Goal: Task Accomplishment & Management: Complete application form

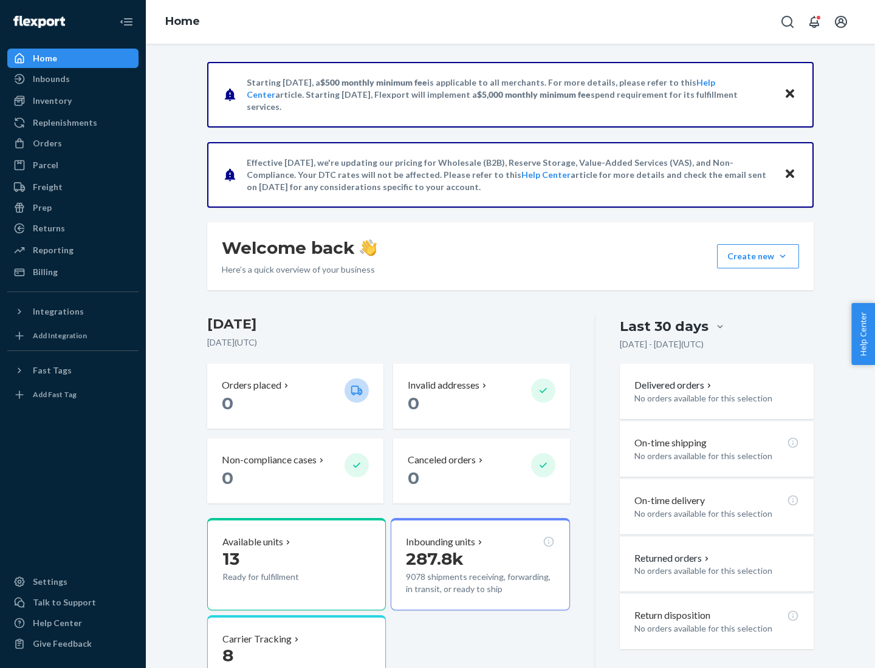
click at [783, 256] on button "Create new Create new inbound Create new order Create new product" at bounding box center [758, 256] width 82 height 24
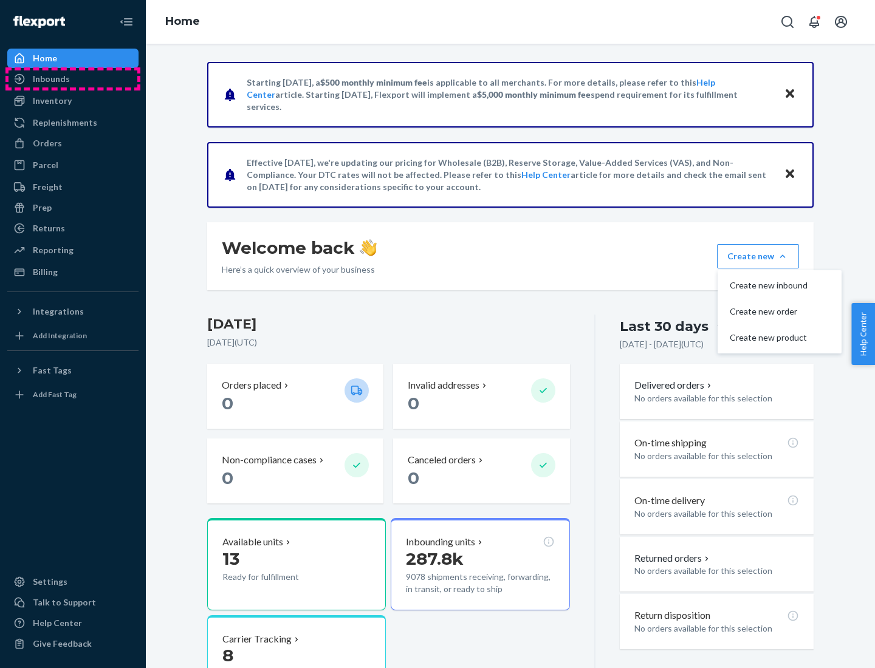
click at [73, 79] on div "Inbounds" at bounding box center [73, 78] width 129 height 17
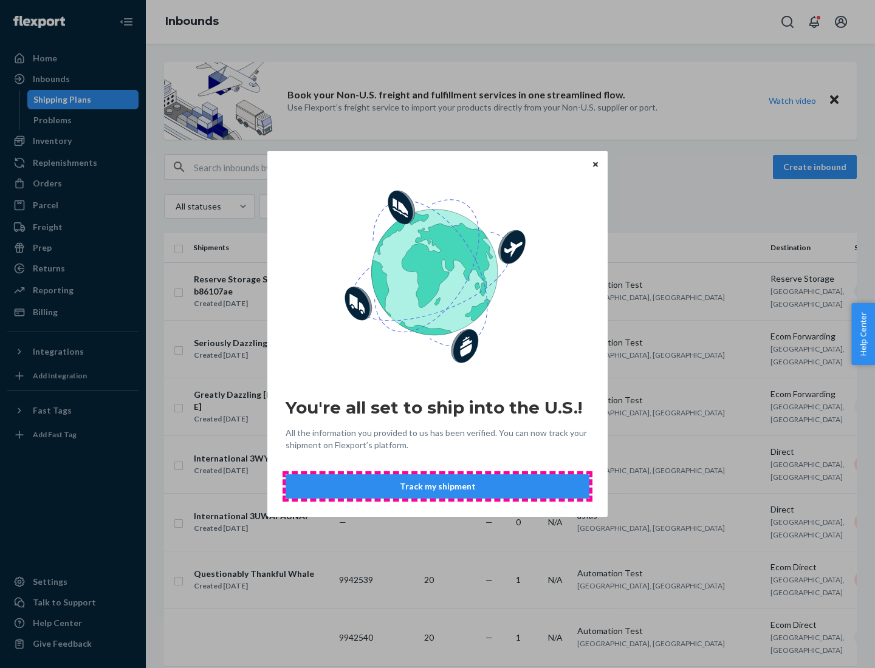
click at [438, 487] on button "Track my shipment" at bounding box center [438, 487] width 304 height 24
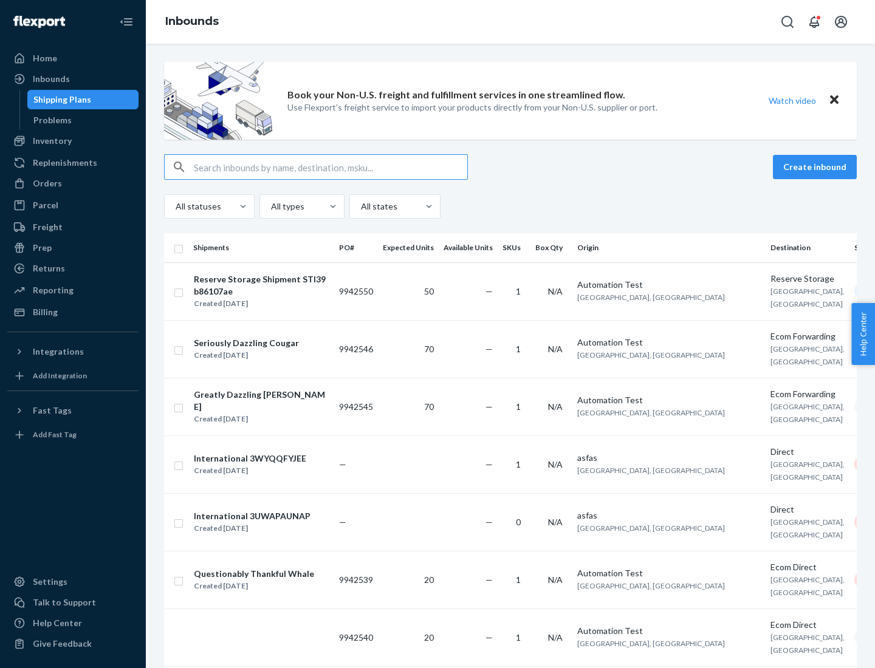
click at [817, 167] on button "Create inbound" at bounding box center [815, 167] width 84 height 24
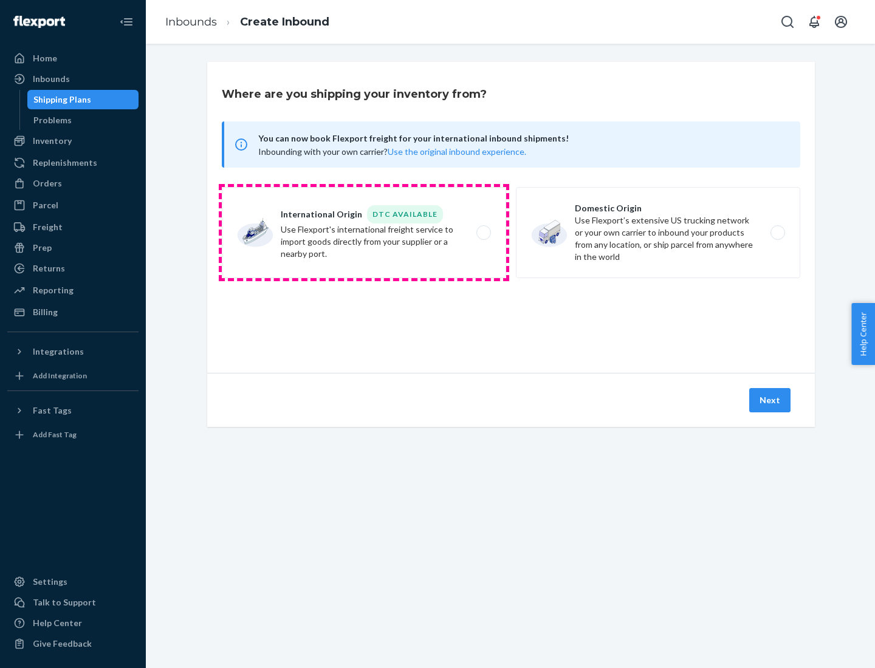
click at [364, 233] on label "International Origin DTC Available Use Flexport's international freight service…" at bounding box center [364, 232] width 284 height 91
click at [483, 233] on input "International Origin DTC Available Use Flexport's international freight service…" at bounding box center [487, 233] width 8 height 8
radio input "true"
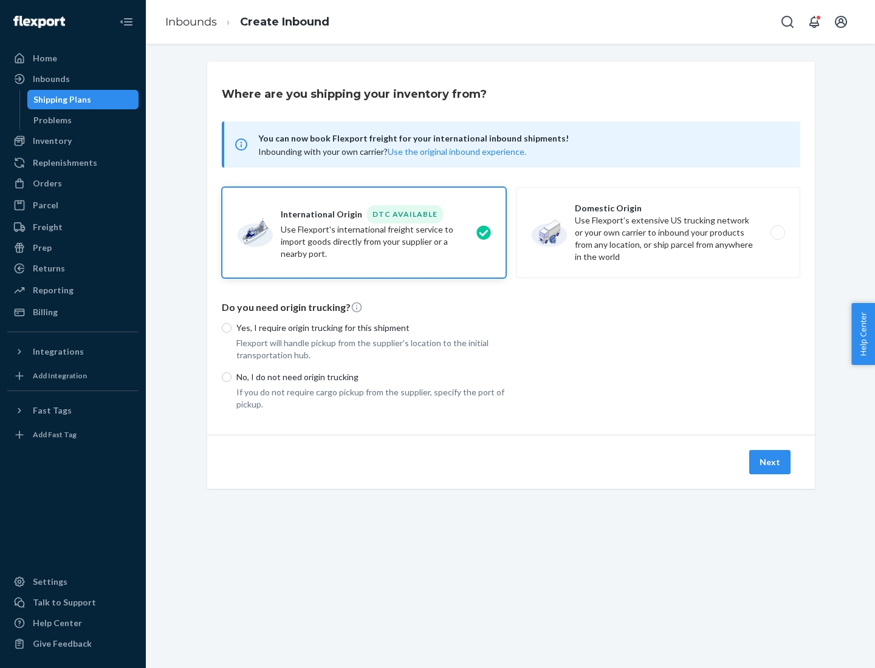
click at [371, 377] on p "No, I do not need origin trucking" at bounding box center [371, 377] width 270 height 12
click at [232, 377] on input "No, I do not need origin trucking" at bounding box center [227, 378] width 10 height 10
radio input "true"
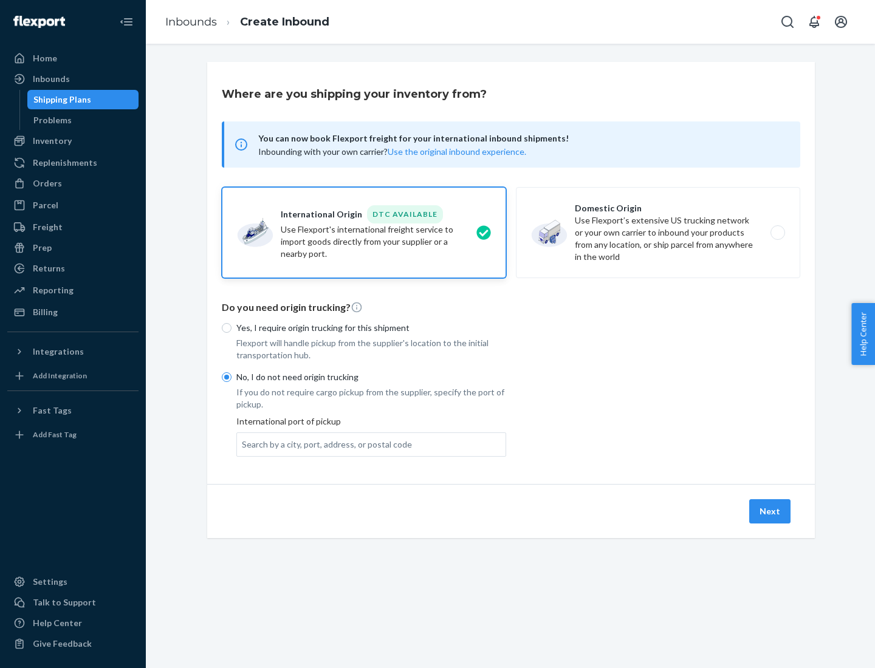
click at [324, 444] on div "Search by a city, port, address, or postal code" at bounding box center [327, 445] width 170 height 12
click at [243, 444] on input "Search by a city, port, address, or postal code" at bounding box center [242, 445] width 1 height 12
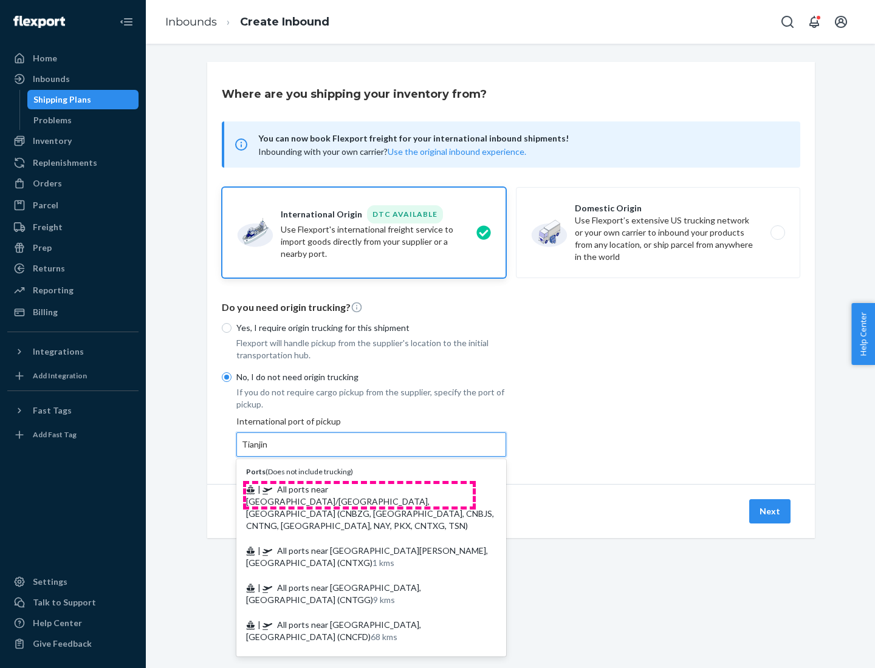
click at [359, 489] on span "| All ports near [GEOGRAPHIC_DATA]/[GEOGRAPHIC_DATA], [GEOGRAPHIC_DATA] (CNBZG,…" at bounding box center [370, 507] width 248 height 47
click at [269, 451] on input "Tianjin" at bounding box center [255, 445] width 27 height 12
type input "All ports near [GEOGRAPHIC_DATA]/[GEOGRAPHIC_DATA], [GEOGRAPHIC_DATA] (CNBZG, […"
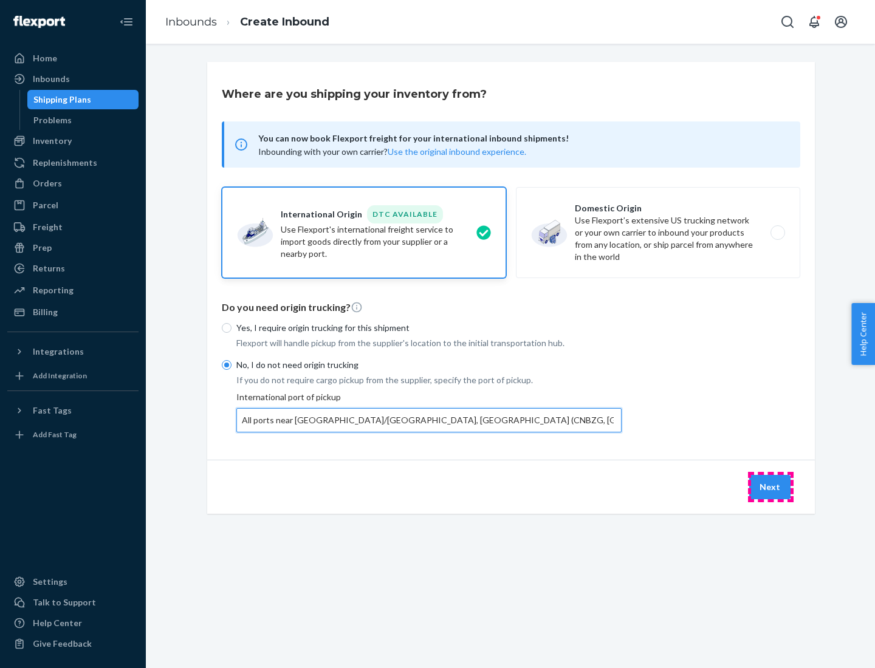
click at [771, 487] on button "Next" at bounding box center [769, 487] width 41 height 24
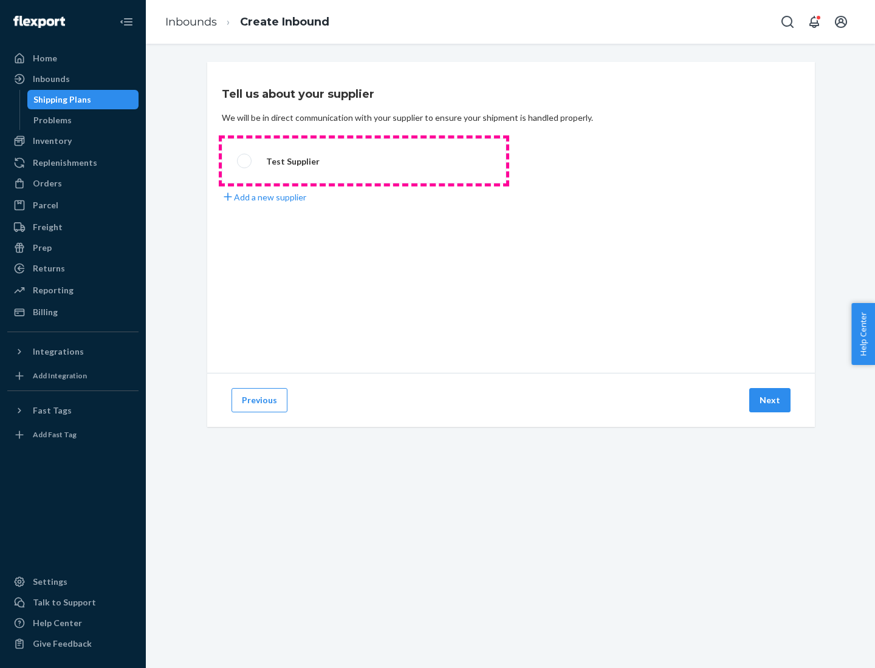
click at [364, 161] on label "Test Supplier" at bounding box center [364, 161] width 284 height 45
click at [245, 161] on input "Test Supplier" at bounding box center [241, 161] width 8 height 8
radio input "true"
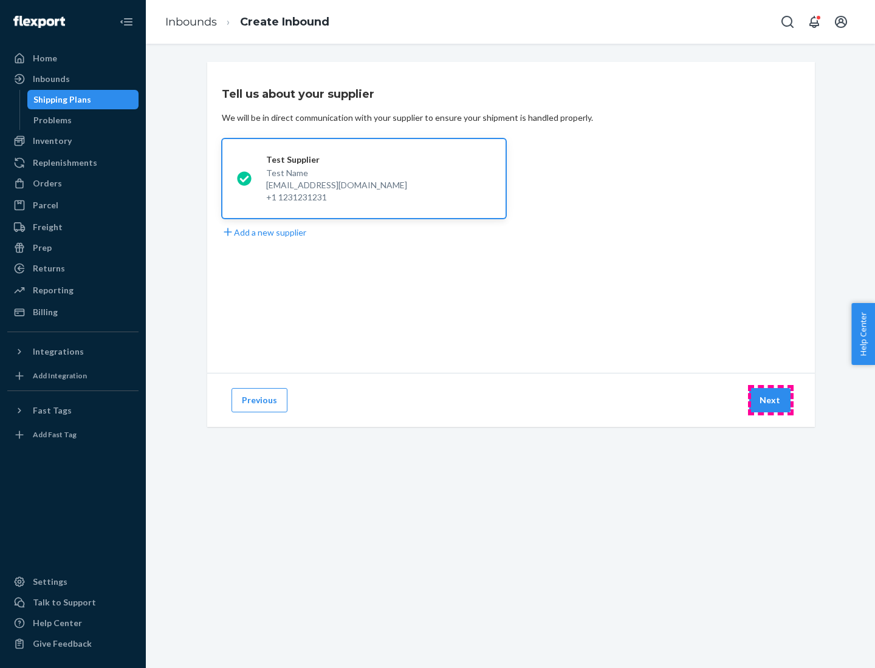
click at [771, 400] on button "Next" at bounding box center [769, 400] width 41 height 24
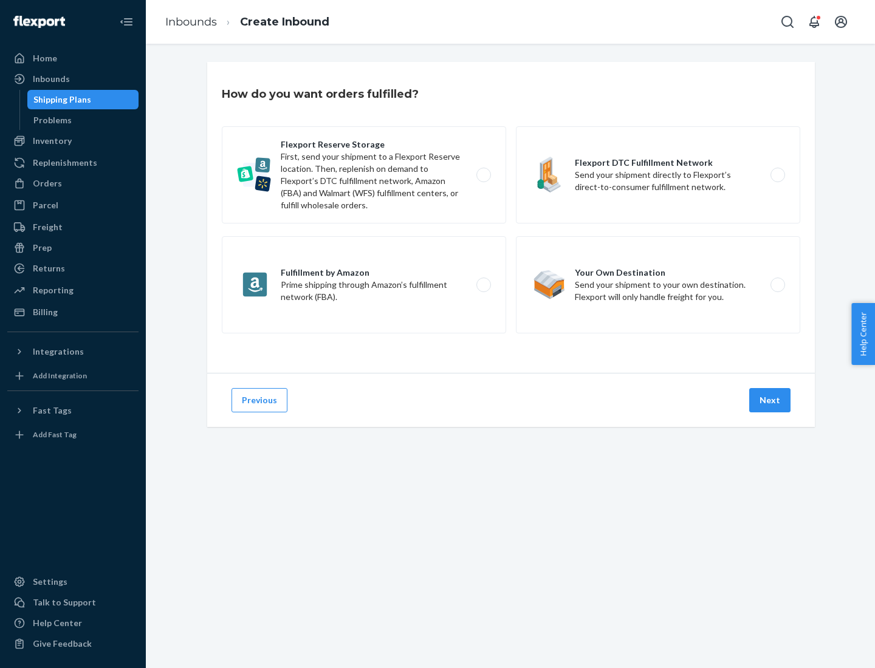
click at [364, 175] on label "Flexport Reserve Storage First, send your shipment to a Flexport Reserve locati…" at bounding box center [364, 174] width 284 height 97
click at [483, 175] on input "Flexport Reserve Storage First, send your shipment to a Flexport Reserve locati…" at bounding box center [487, 175] width 8 height 8
radio input "true"
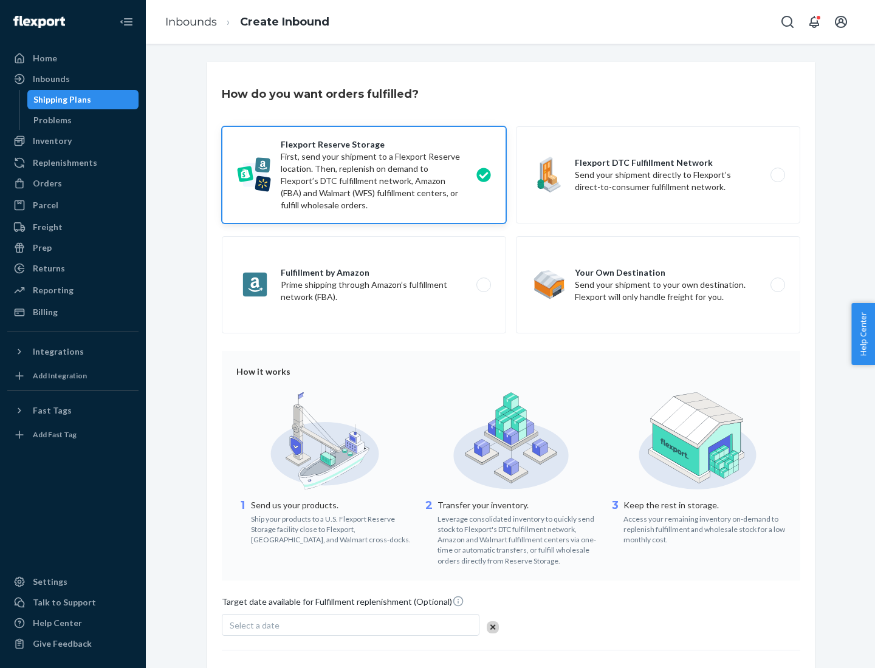
scroll to position [100, 0]
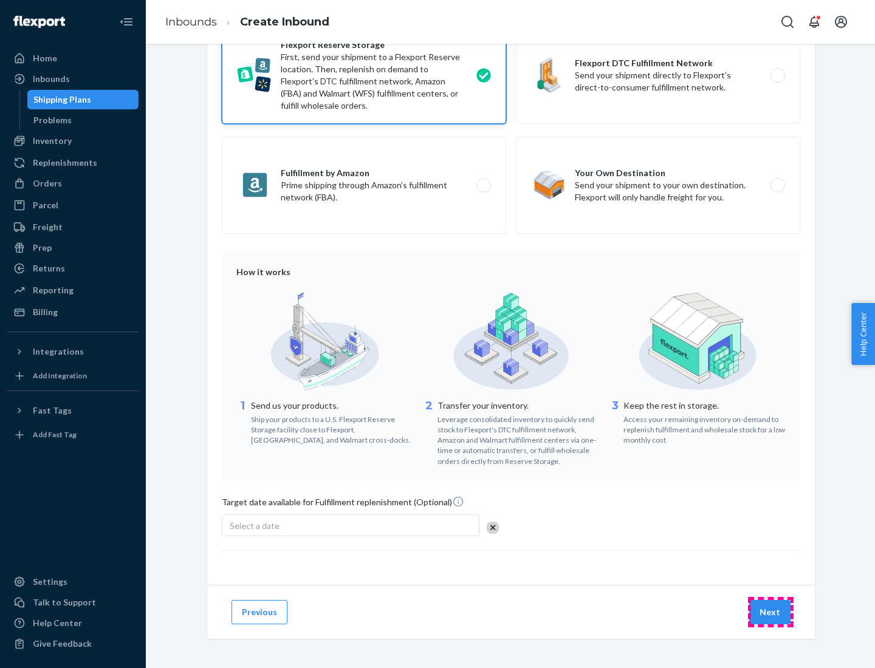
click at [771, 612] on button "Next" at bounding box center [769, 612] width 41 height 24
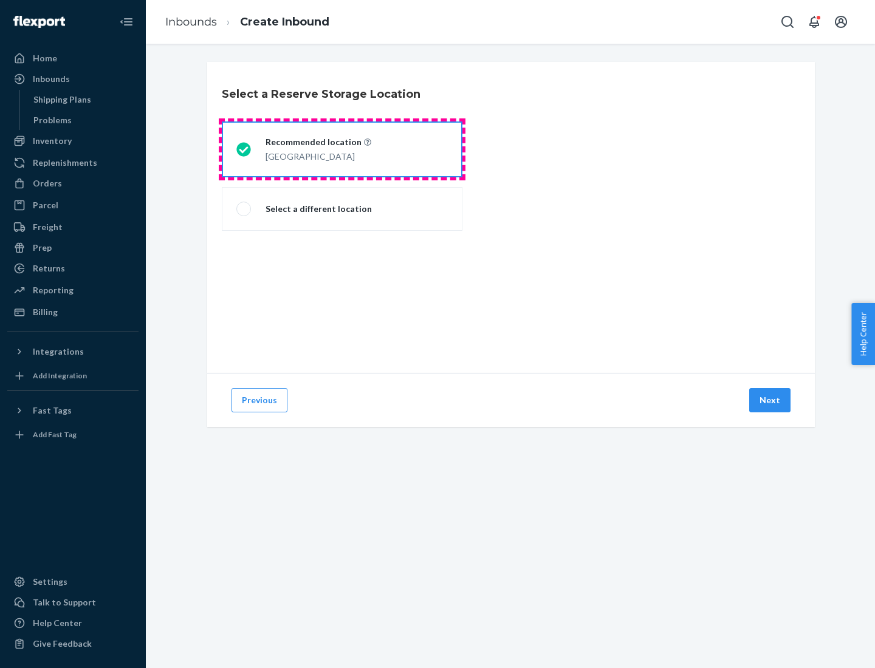
click at [342, 149] on div "[GEOGRAPHIC_DATA]" at bounding box center [319, 155] width 106 height 15
click at [244, 149] on input "Recommended location [GEOGRAPHIC_DATA]" at bounding box center [240, 150] width 8 height 8
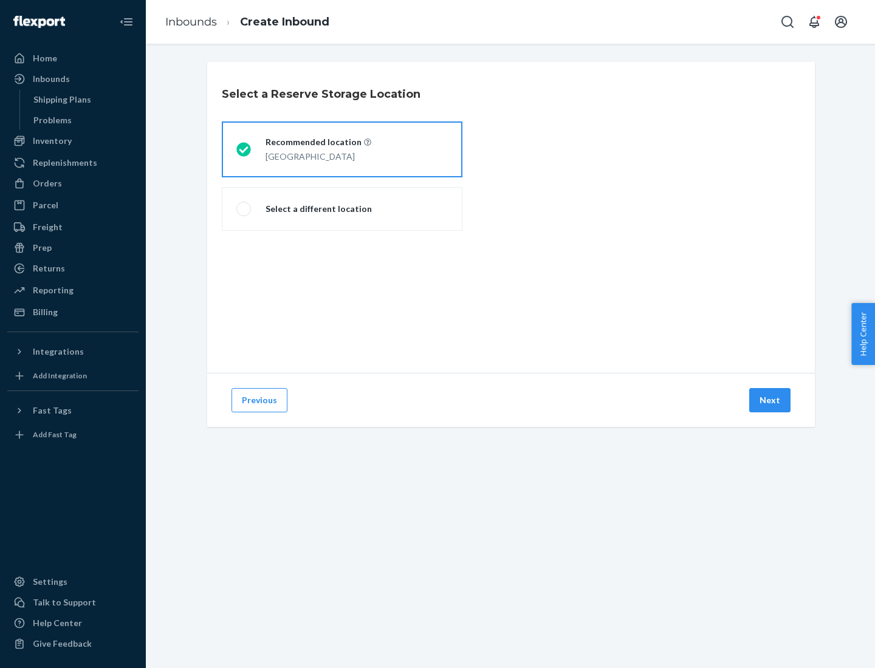
click at [771, 400] on button "Next" at bounding box center [769, 400] width 41 height 24
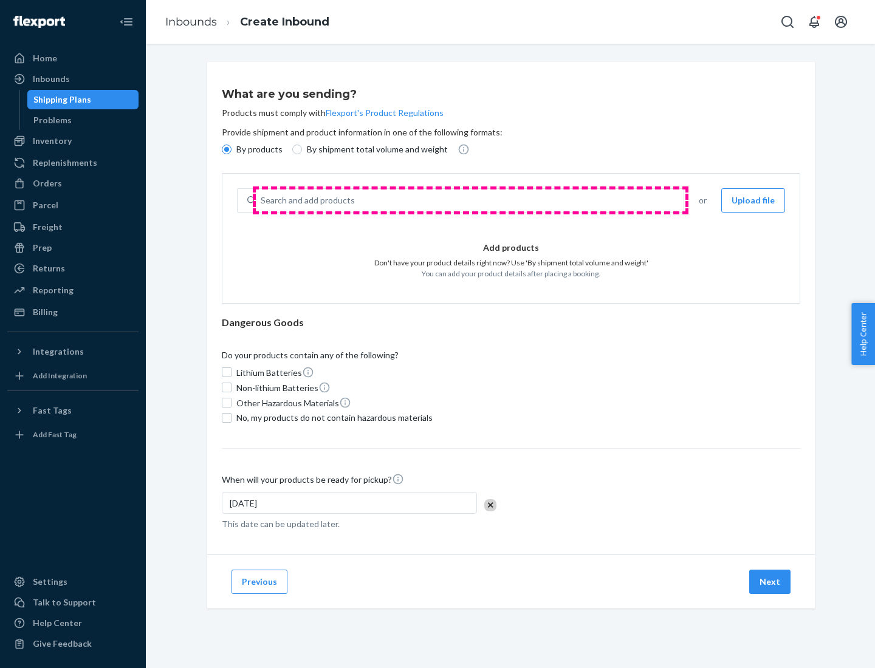
click at [470, 201] on div "Search and add products" at bounding box center [470, 201] width 428 height 22
click at [262, 201] on input "Search and add products" at bounding box center [261, 200] width 1 height 12
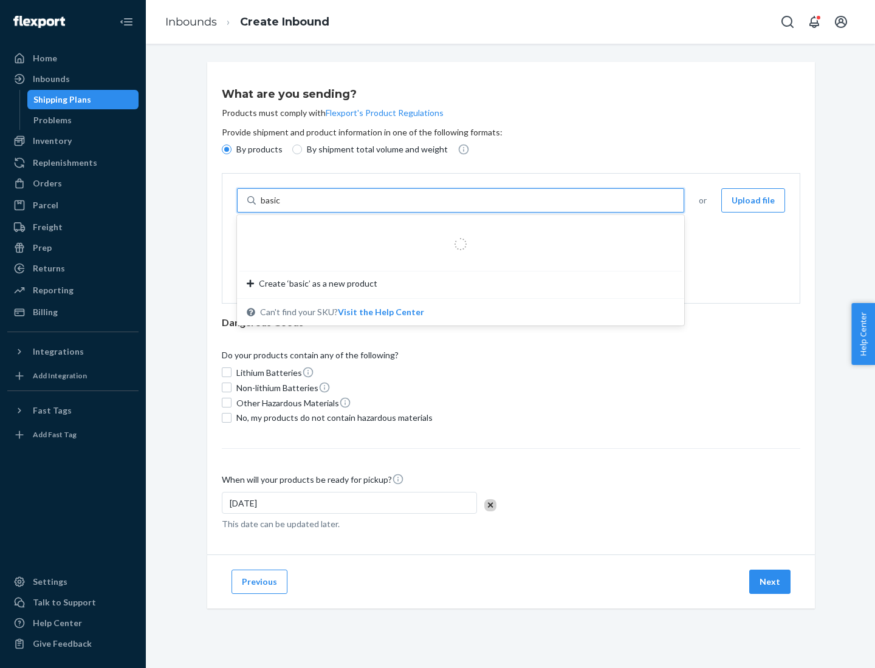
type input "basic"
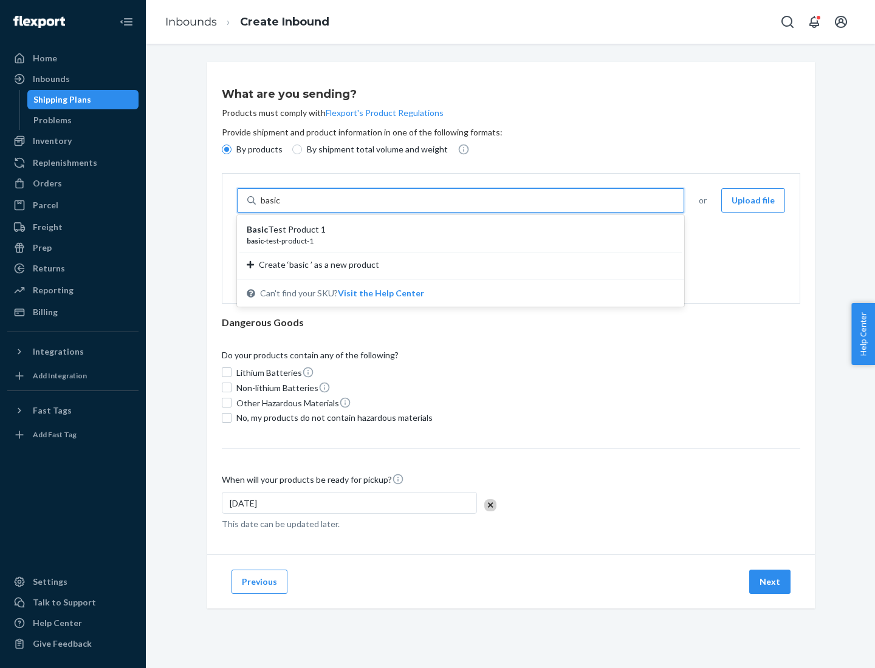
click at [456, 230] on div "Basic Test Product 1" at bounding box center [456, 230] width 418 height 12
click at [283, 207] on input "basic" at bounding box center [272, 200] width 22 height 12
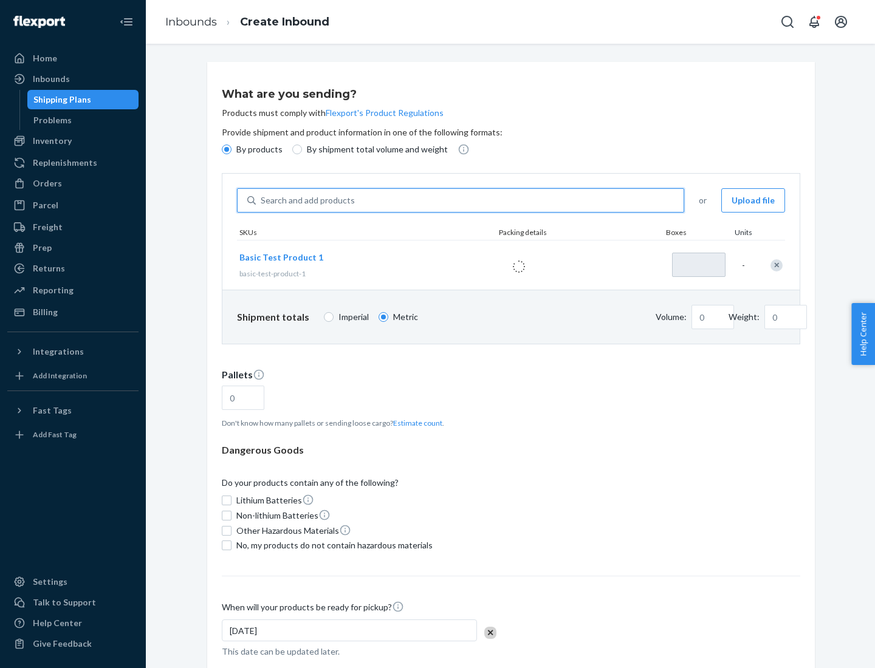
type input "1"
type input "1.09"
type input "3.27"
type input "3"
type input "0.01"
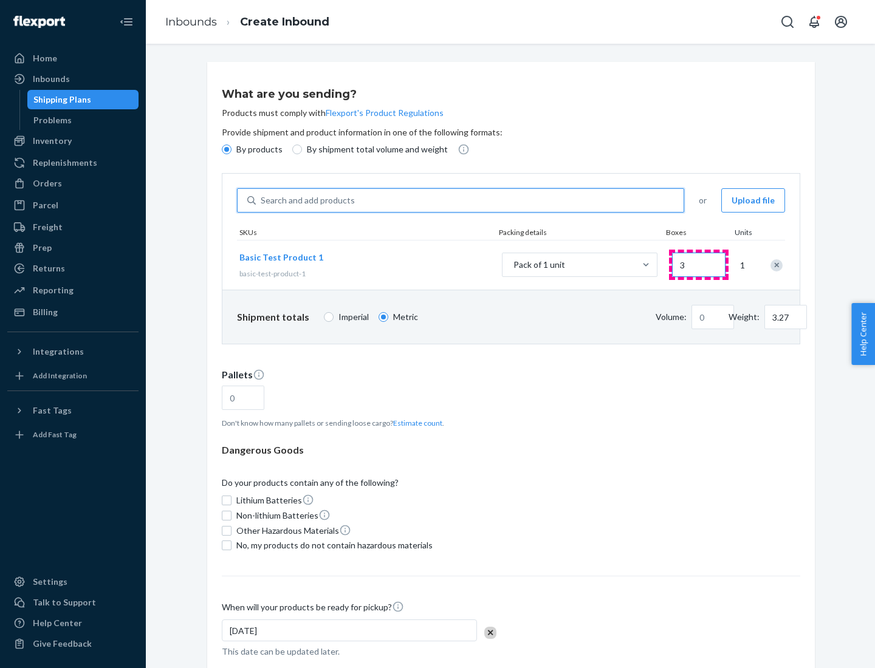
type input "32.66"
type input "30"
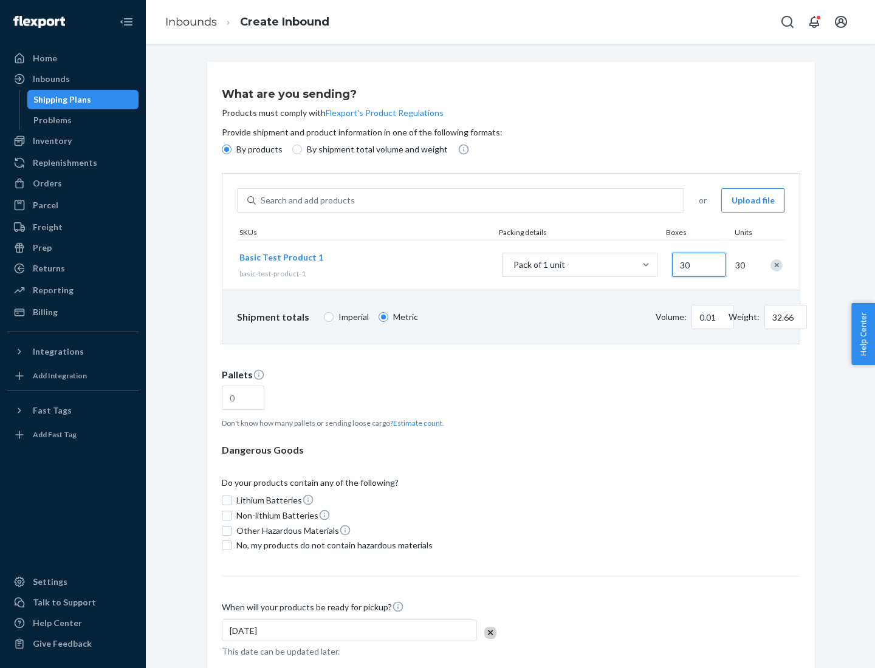
type input "0.07"
type input "326.59"
type input "300"
type input "0.68"
type input "3265.86"
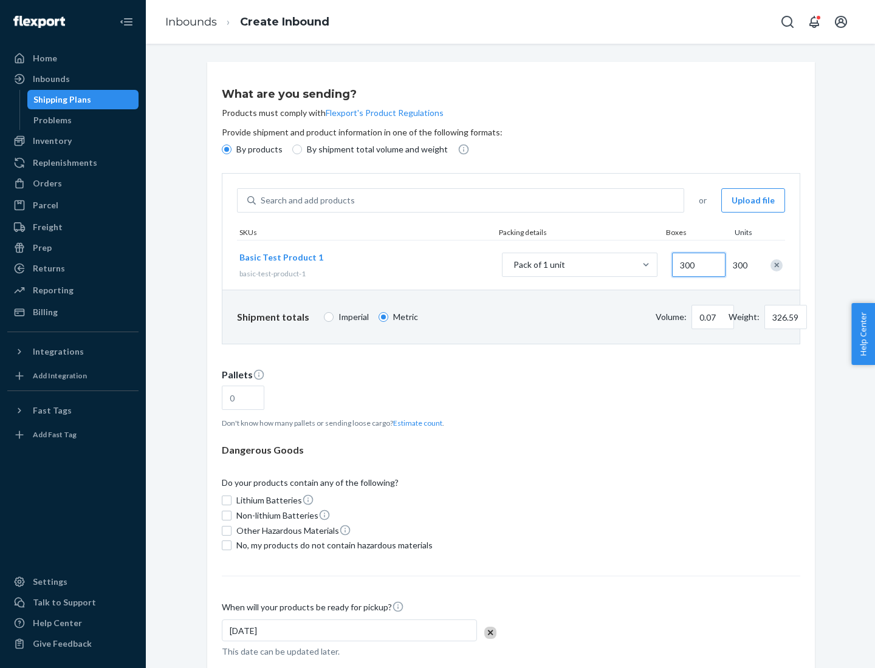
type input "3000"
type input "1.09"
type input "1"
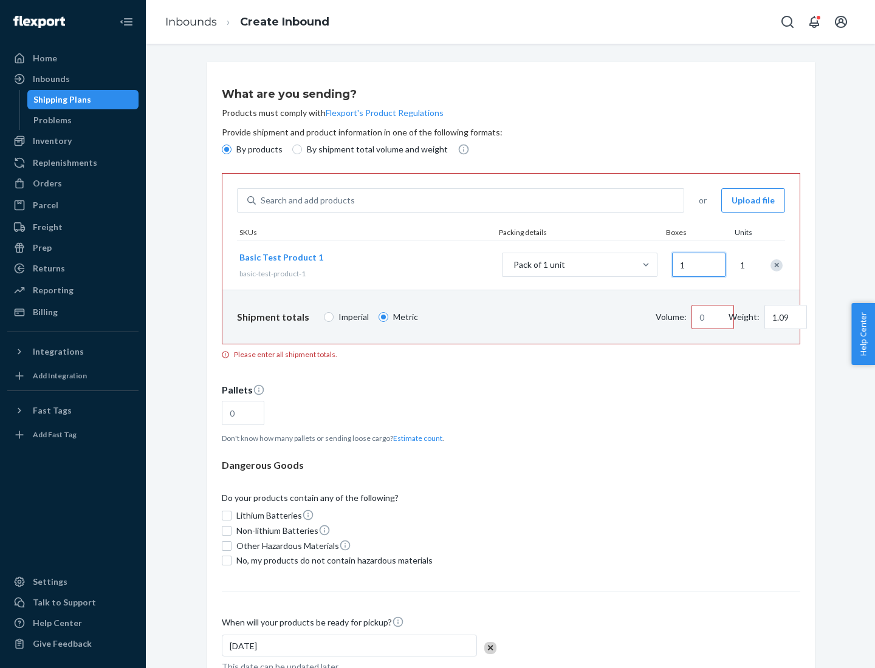
type input "10.89"
type input "10"
type input "0.02"
type input "108.86"
type input "100"
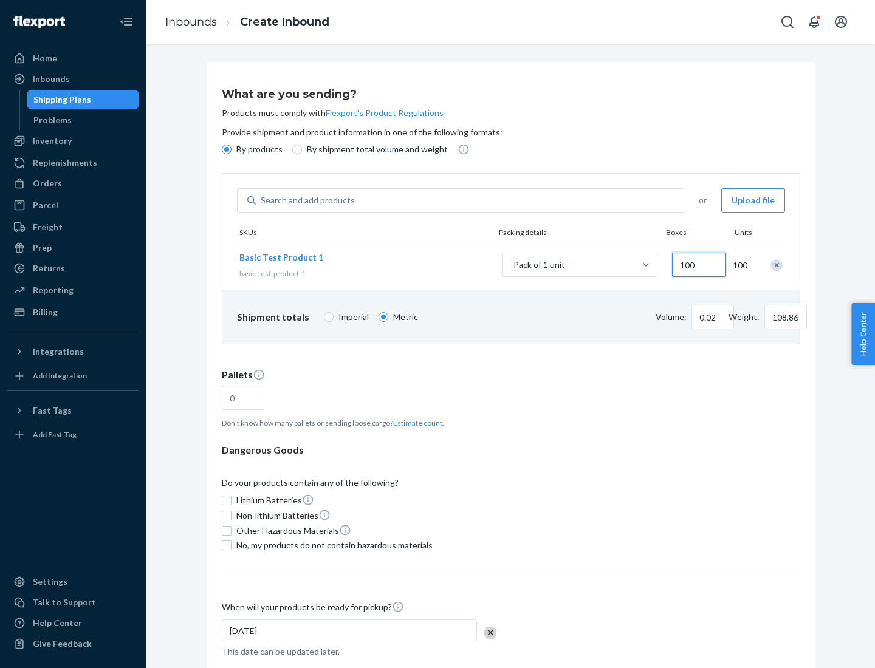
type input "0.23"
type input "1088.62"
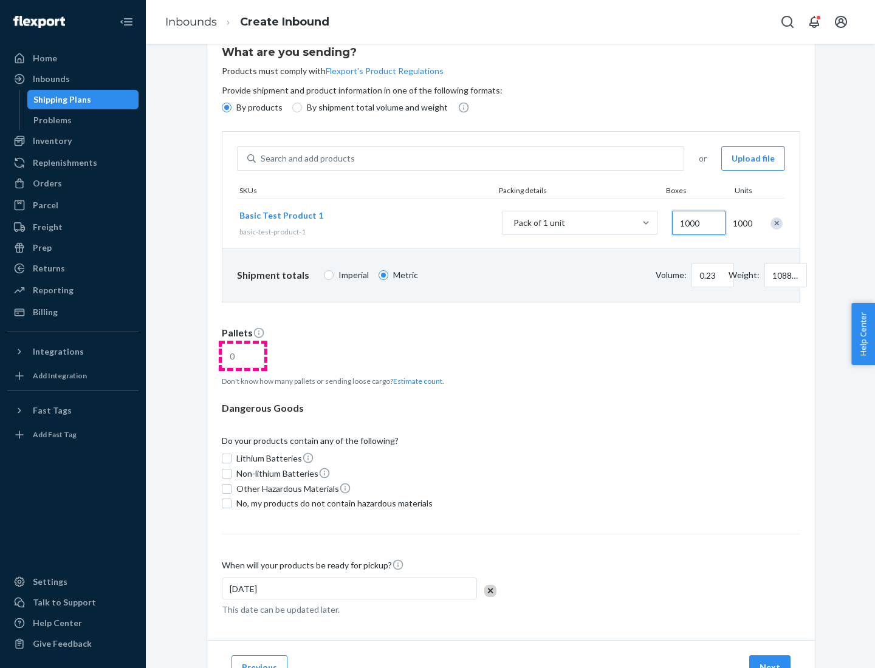
type input "1000"
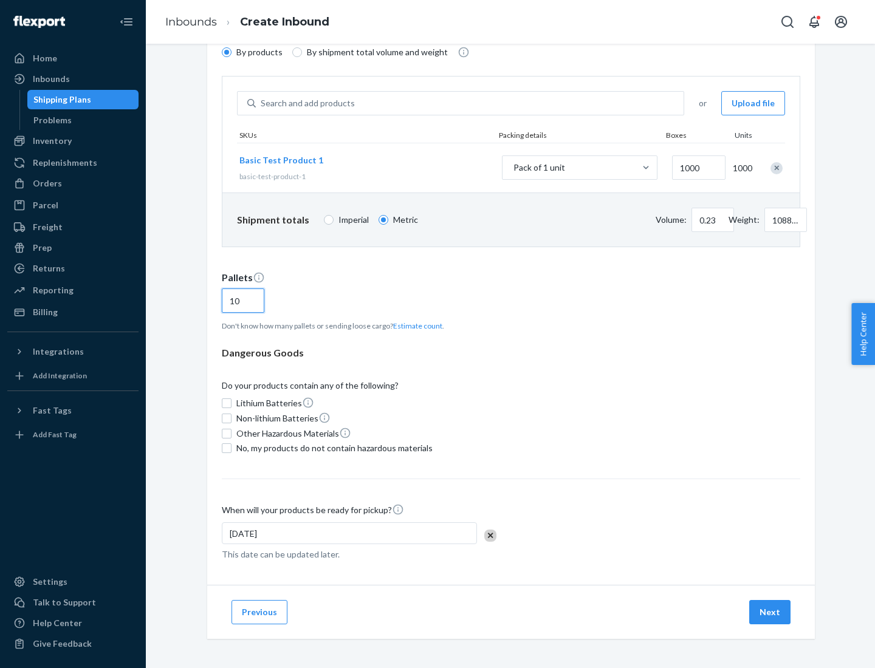
type input "10"
click at [332, 448] on span "No, my products do not contain hazardous materials" at bounding box center [334, 448] width 196 height 12
click at [232, 448] on input "No, my products do not contain hazardous materials" at bounding box center [227, 449] width 10 height 10
checkbox input "true"
click at [771, 613] on button "Next" at bounding box center [769, 612] width 41 height 24
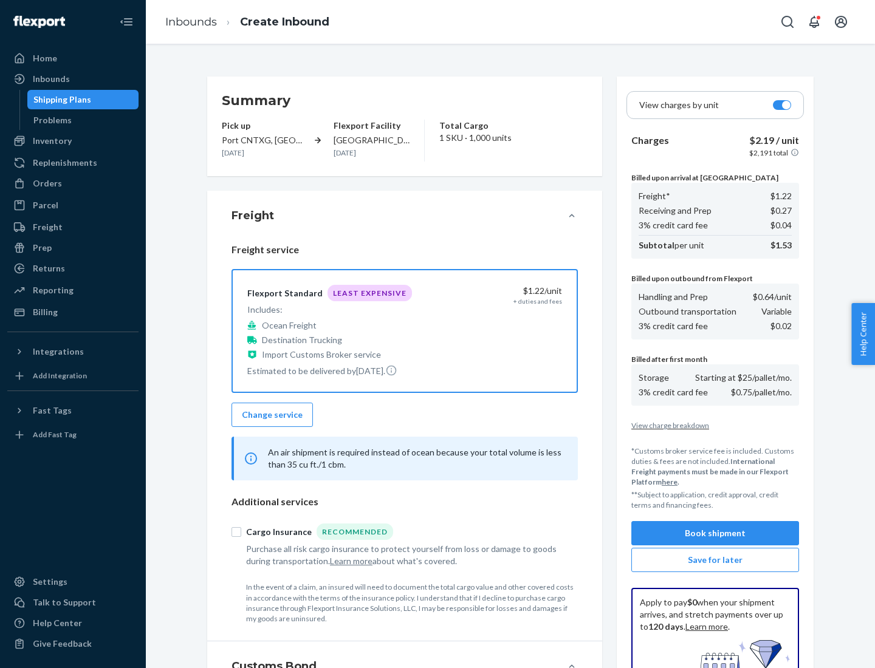
scroll to position [177, 0]
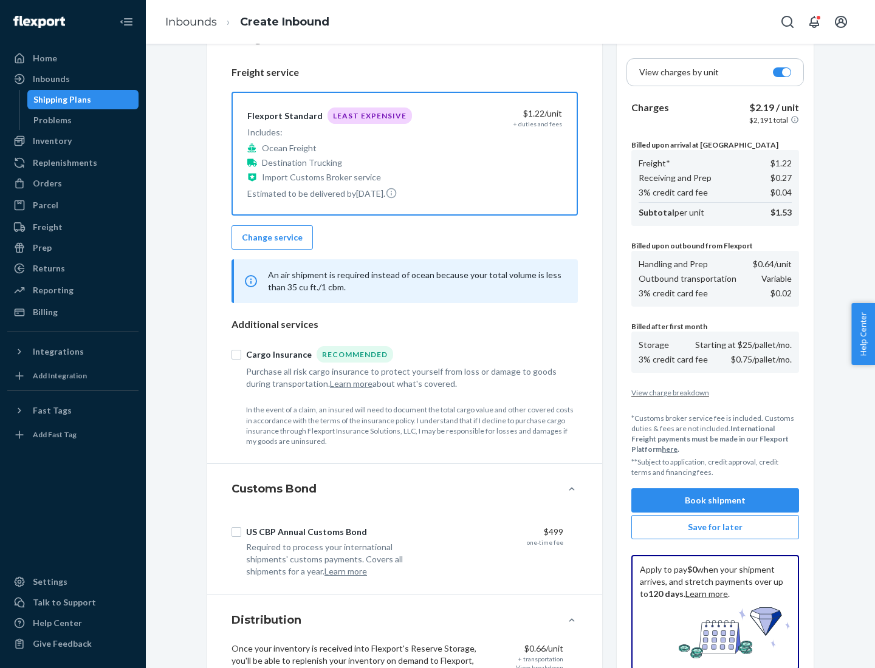
click at [715, 501] on button "Book shipment" at bounding box center [715, 501] width 168 height 24
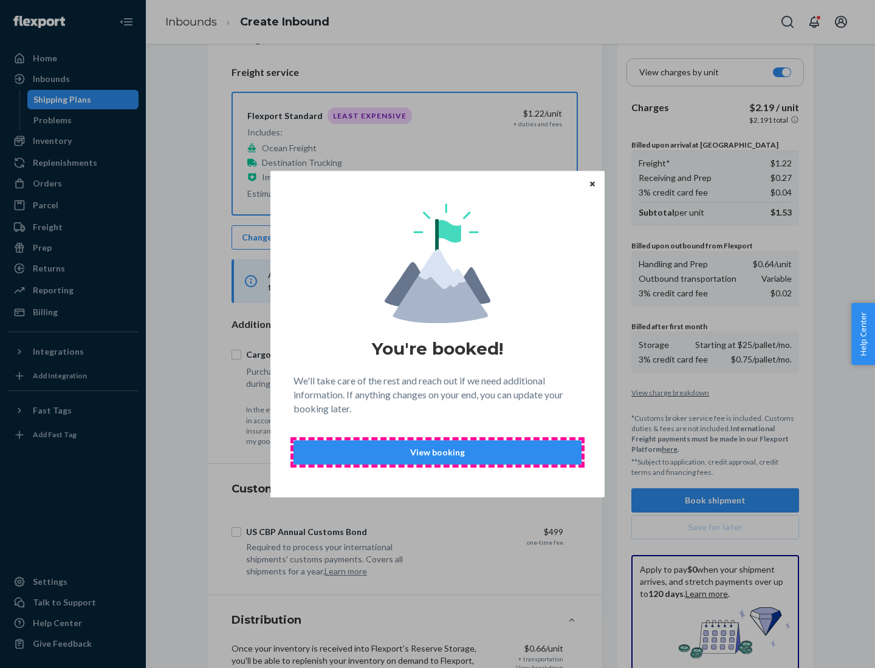
click at [438, 452] on p "View booking" at bounding box center [437, 453] width 267 height 12
